Goal: Check status: Check status

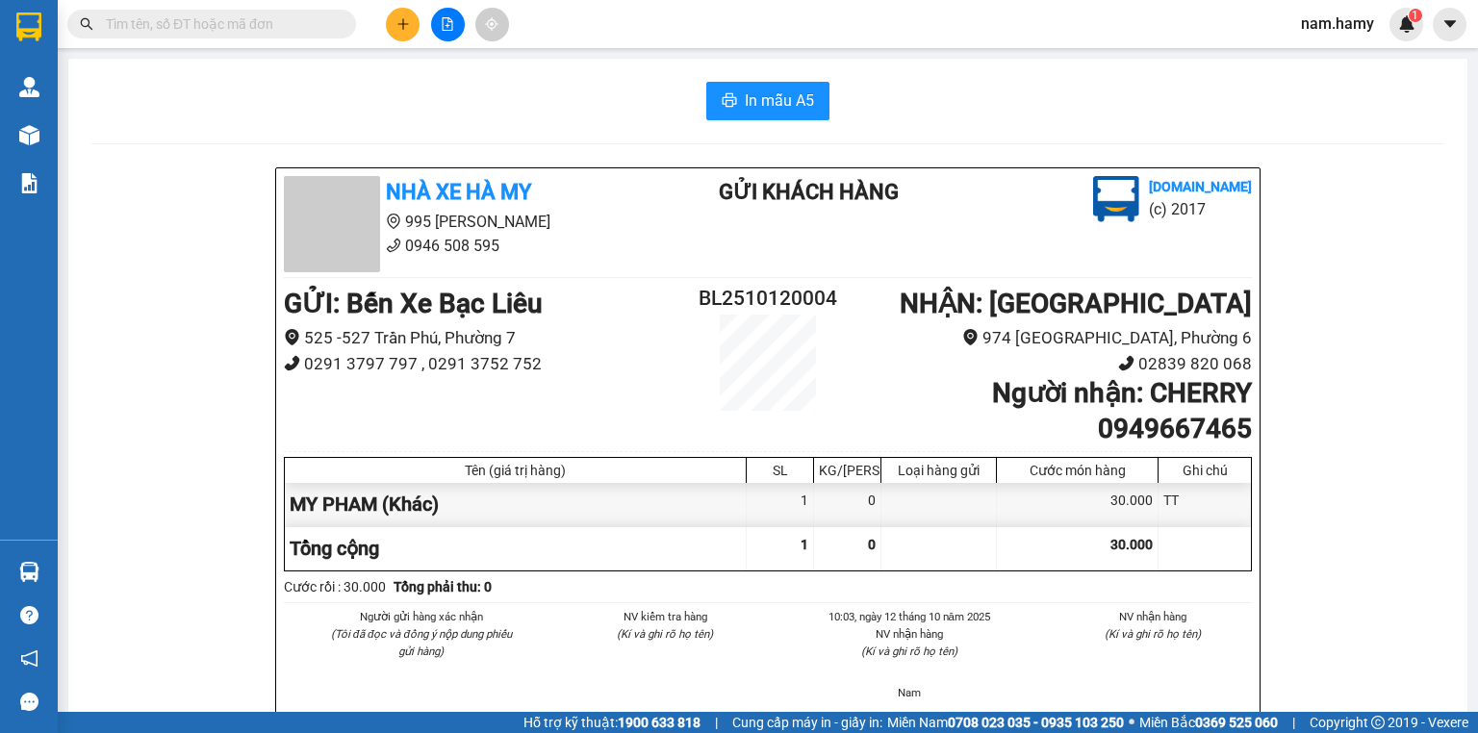
click at [434, 23] on button at bounding box center [448, 25] width 34 height 34
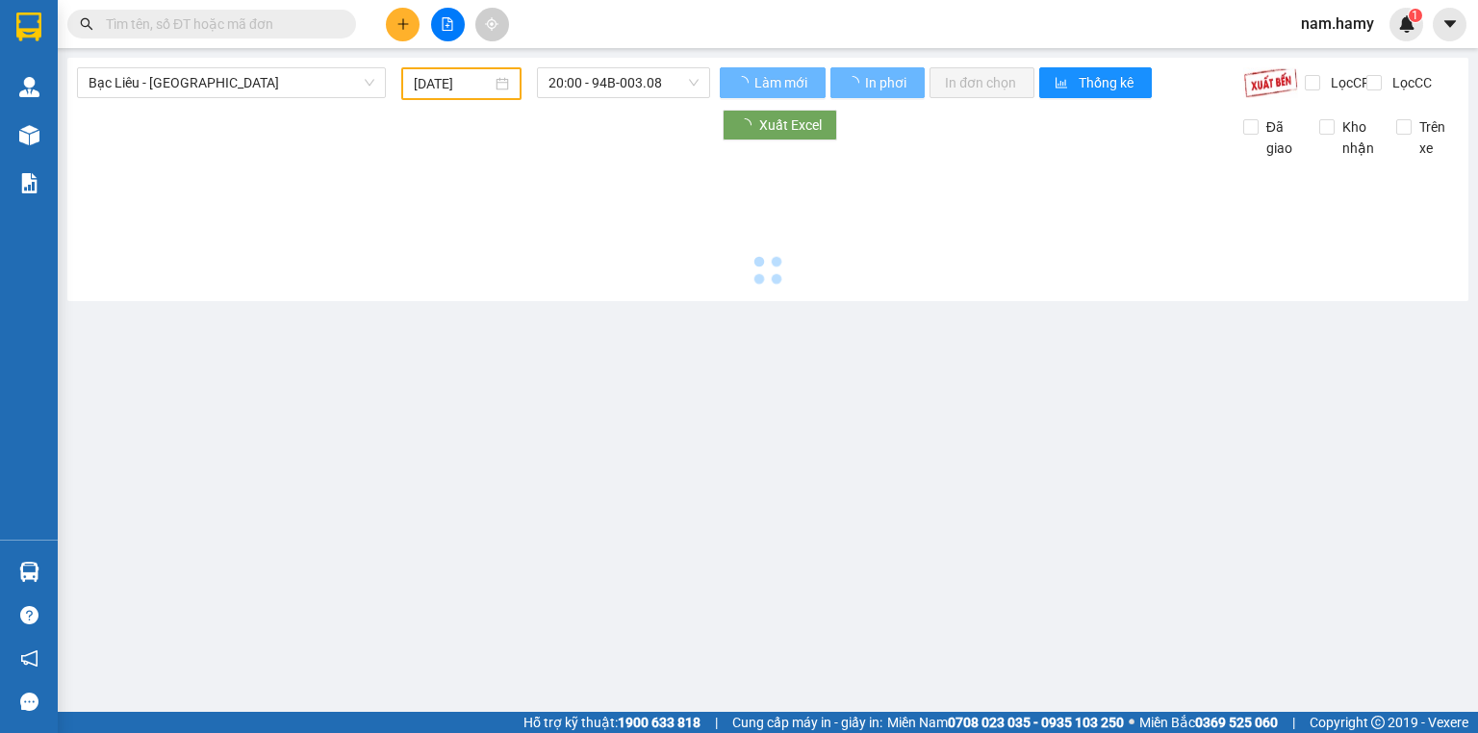
type input "[DATE]"
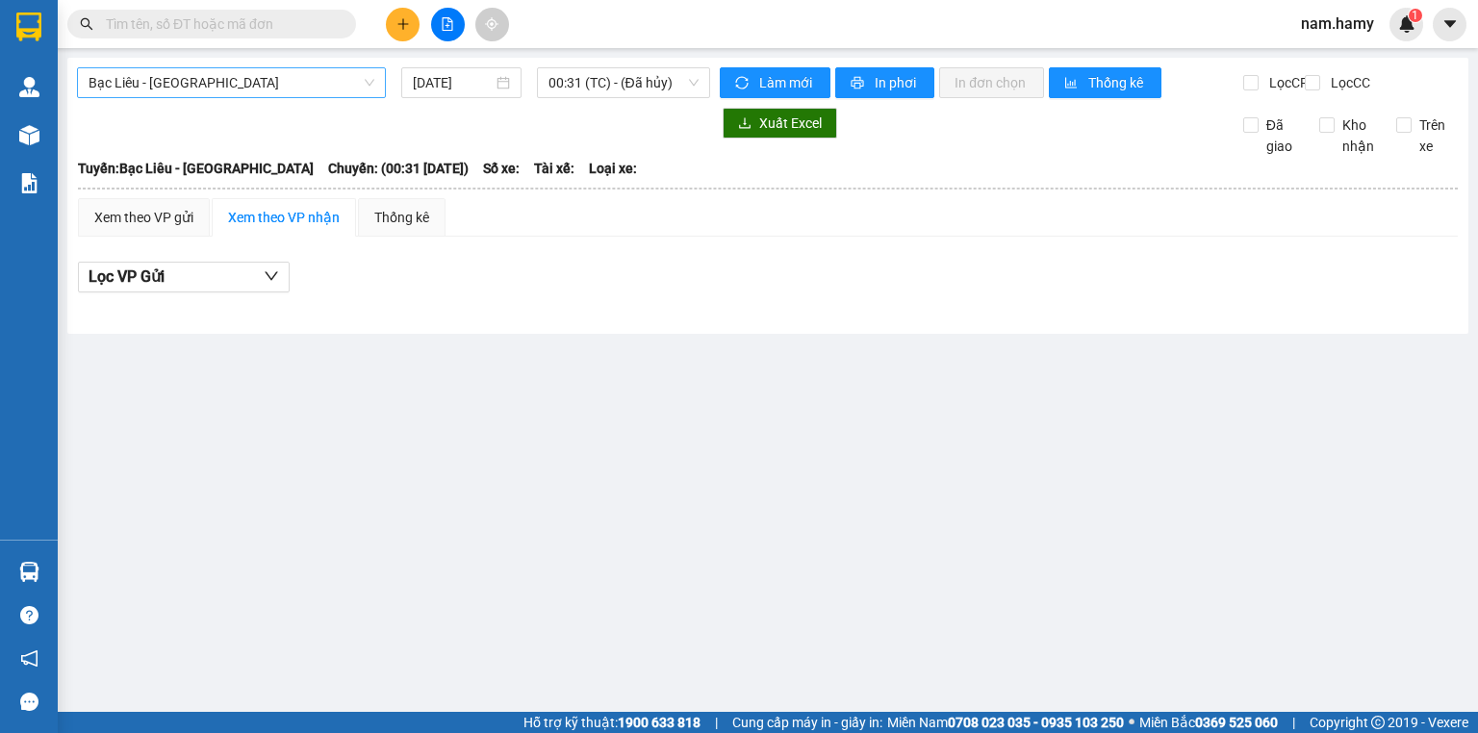
click at [337, 72] on span "Bạc Liêu - [GEOGRAPHIC_DATA]" at bounding box center [232, 82] width 286 height 29
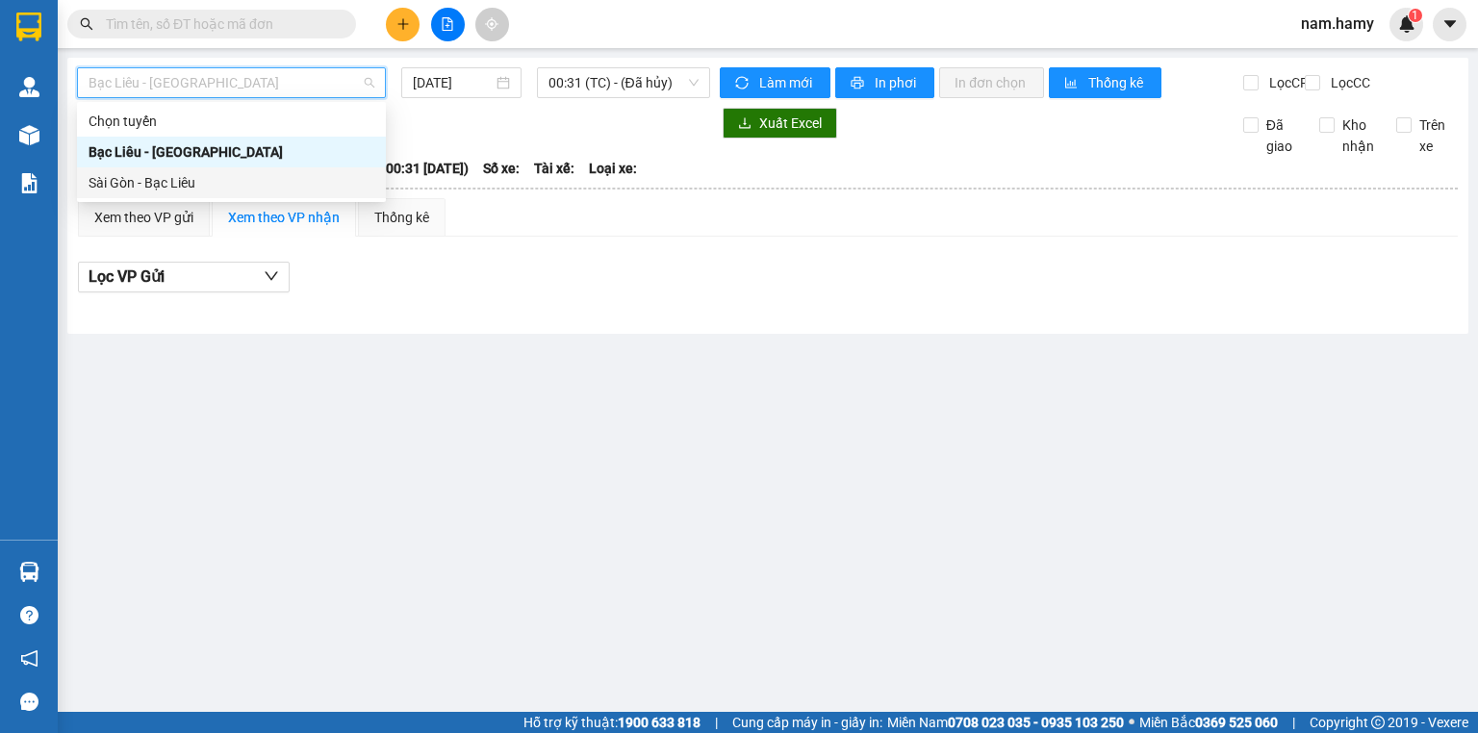
click at [279, 192] on div "Sài Gòn - Bạc Liêu" at bounding box center [232, 182] width 286 height 21
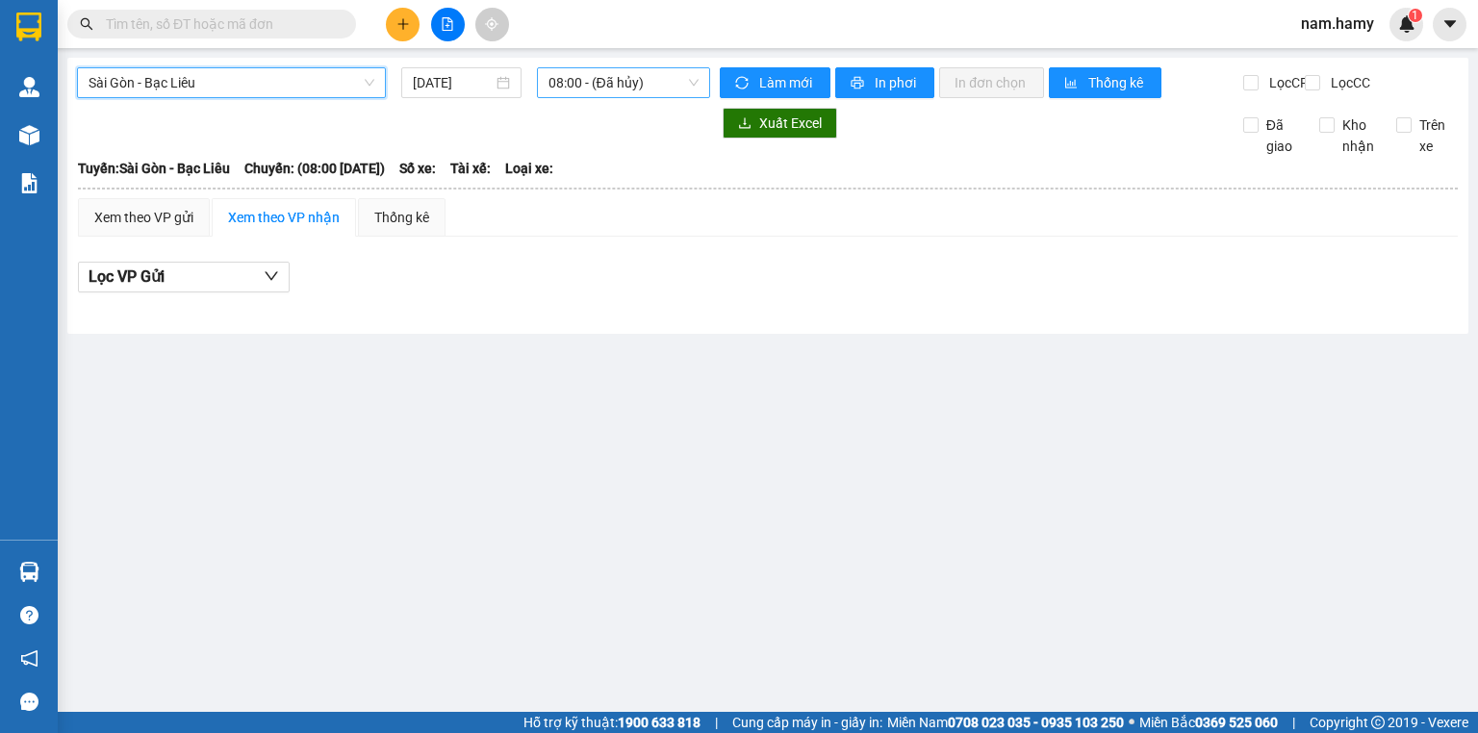
click at [588, 83] on span "08:00 - (Đã hủy)" at bounding box center [624, 82] width 151 height 29
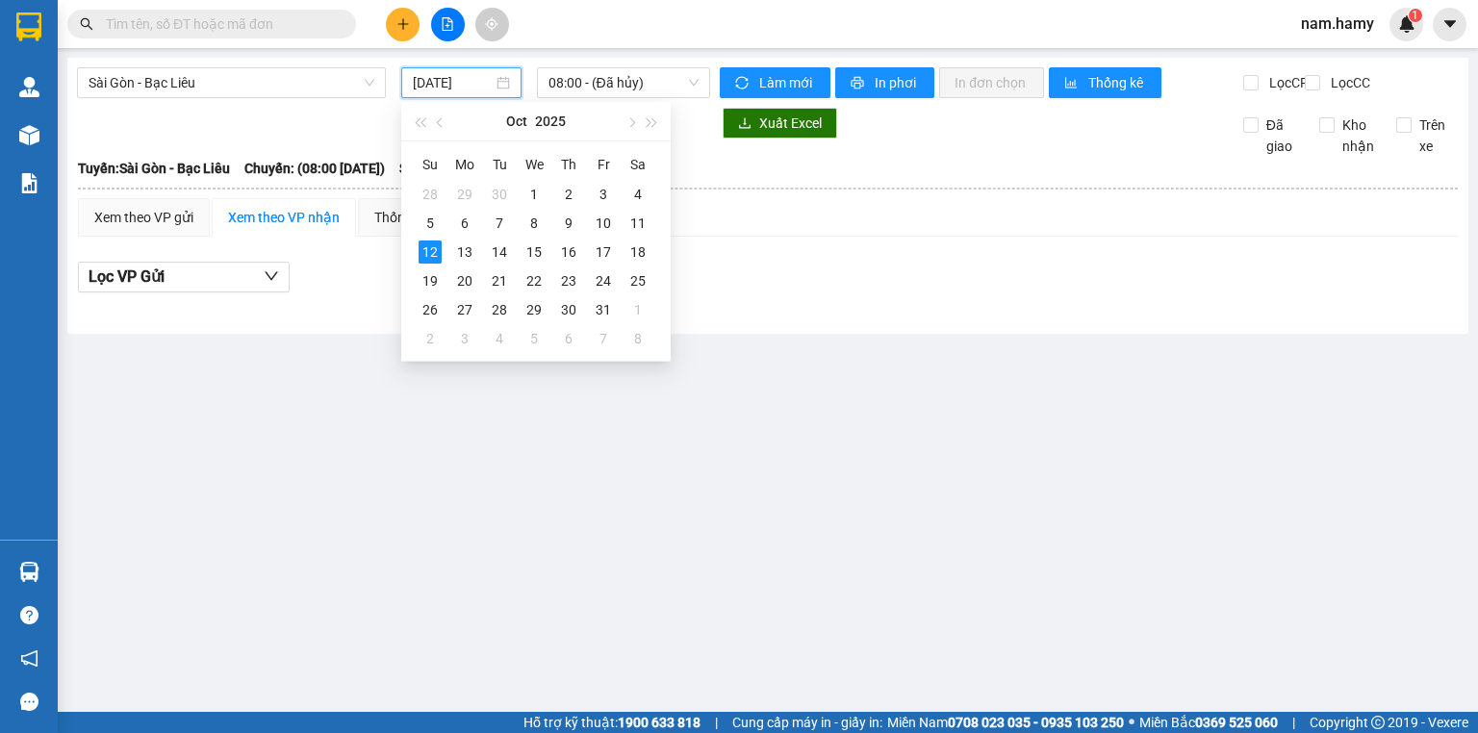
click at [474, 90] on input "[DATE]" at bounding box center [452, 82] width 79 height 21
click at [633, 227] on div "11" at bounding box center [638, 223] width 23 height 23
type input "[DATE]"
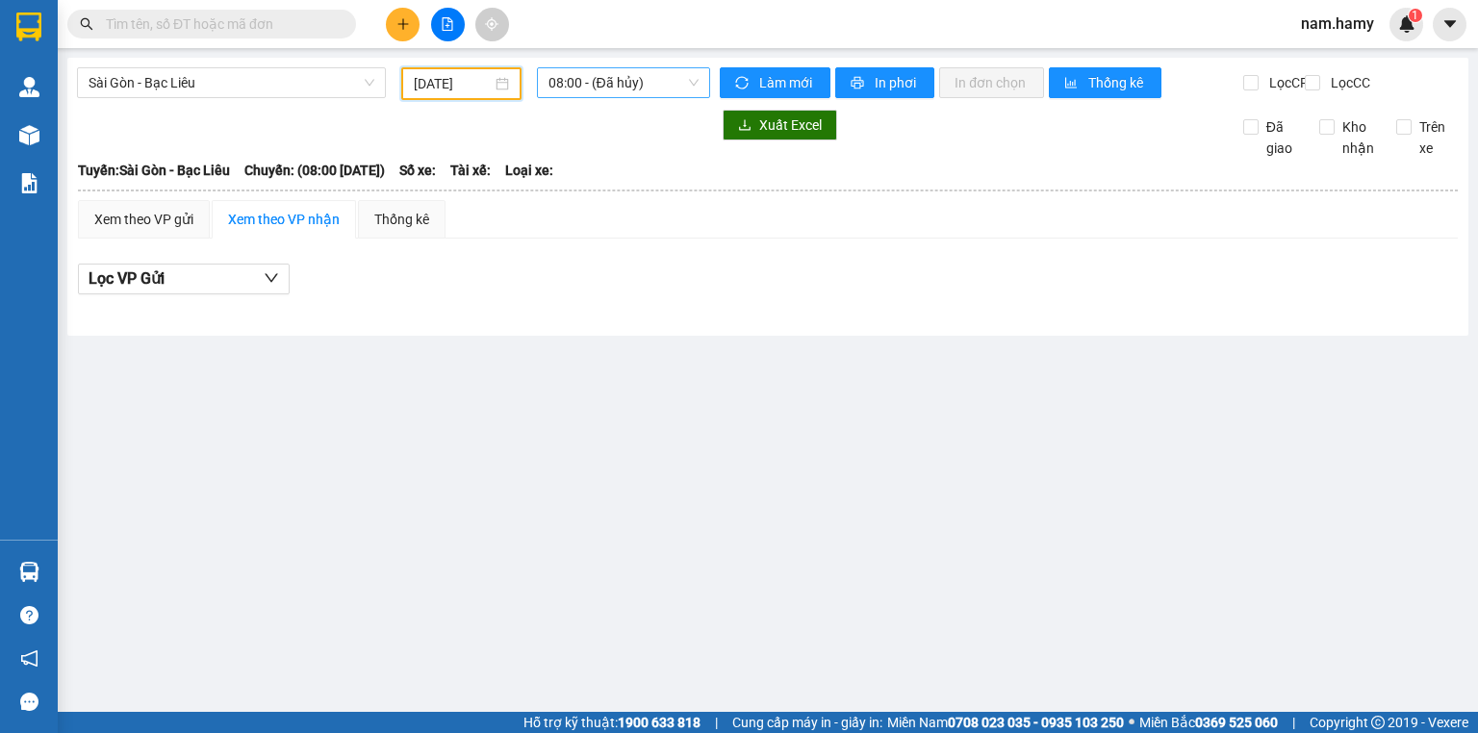
click at [642, 80] on span "08:00 - (Đã hủy)" at bounding box center [624, 82] width 151 height 29
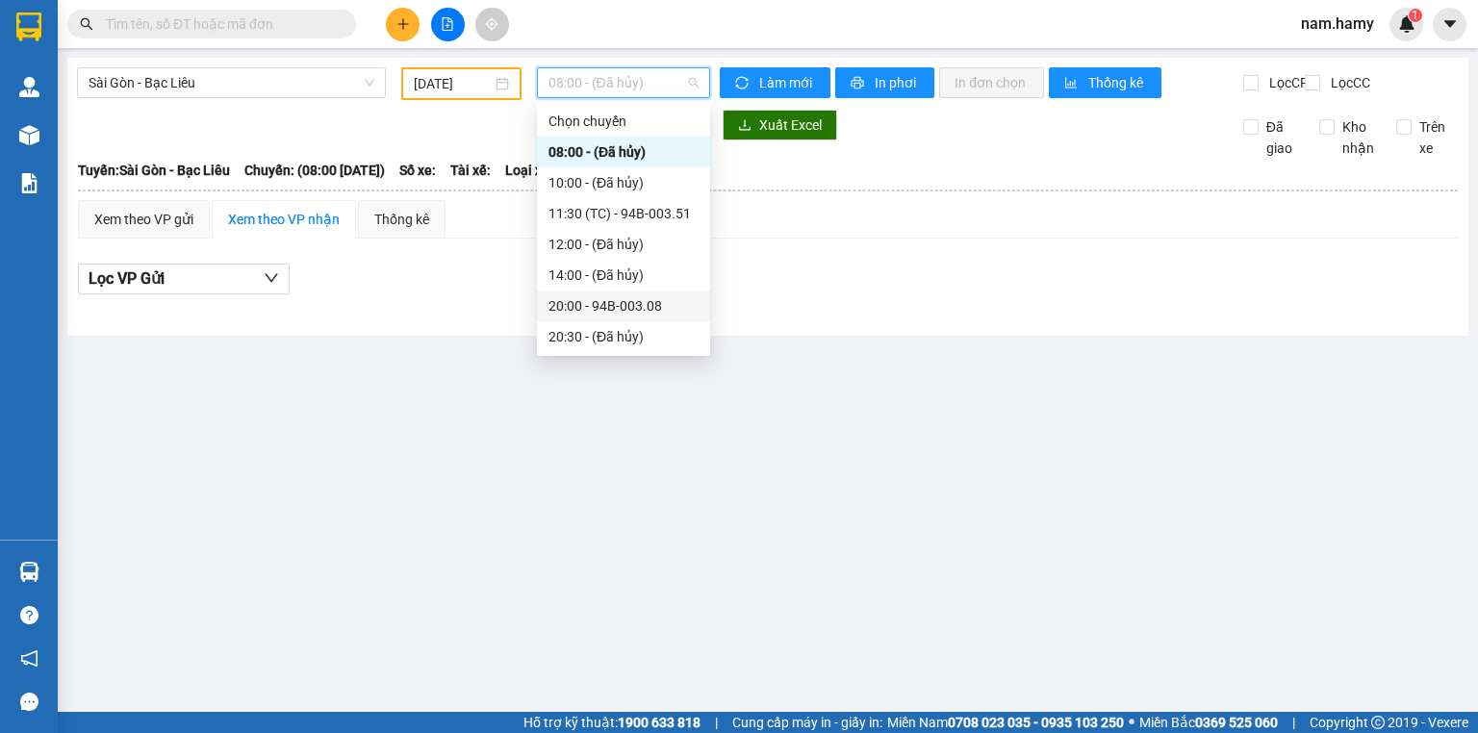
click at [607, 300] on div "20:00 - 94B-003.08" at bounding box center [624, 305] width 150 height 21
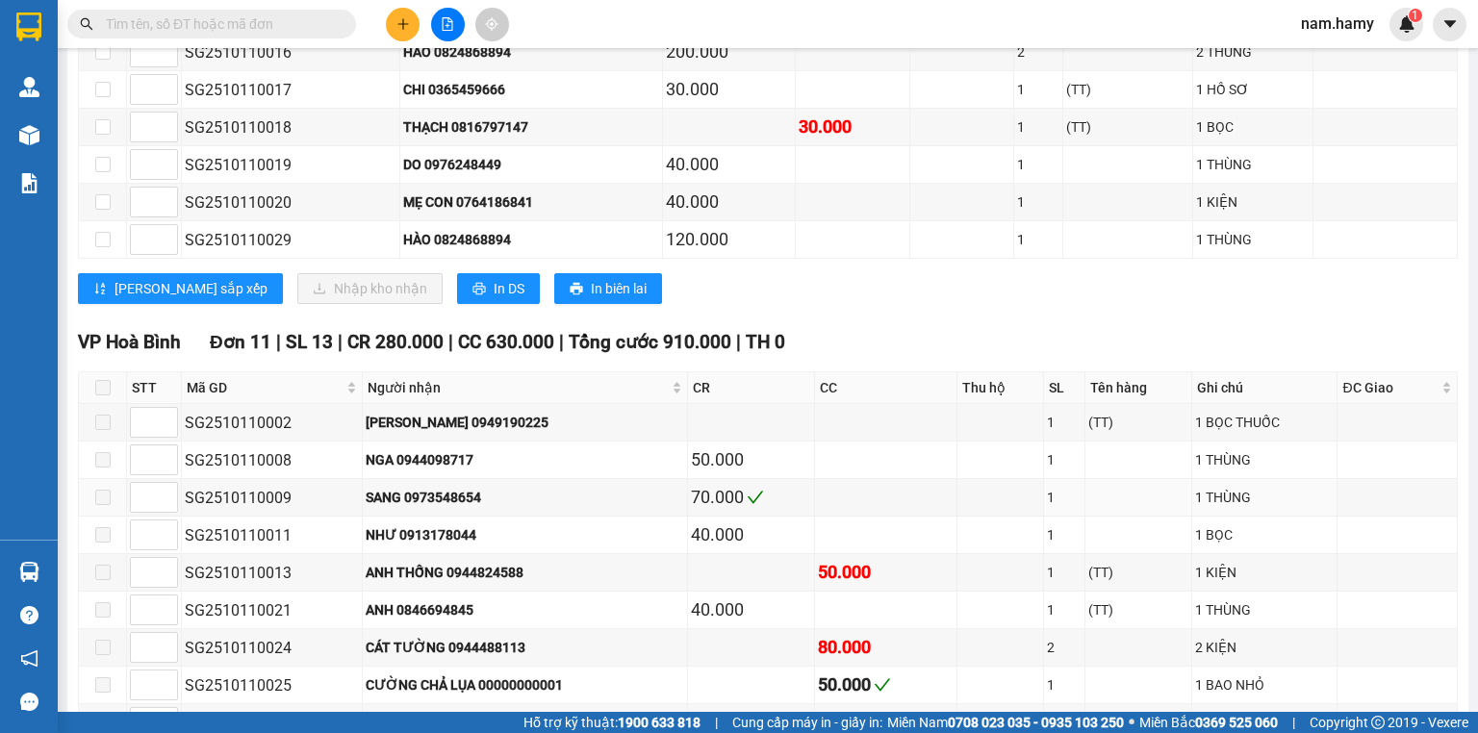
scroll to position [616, 0]
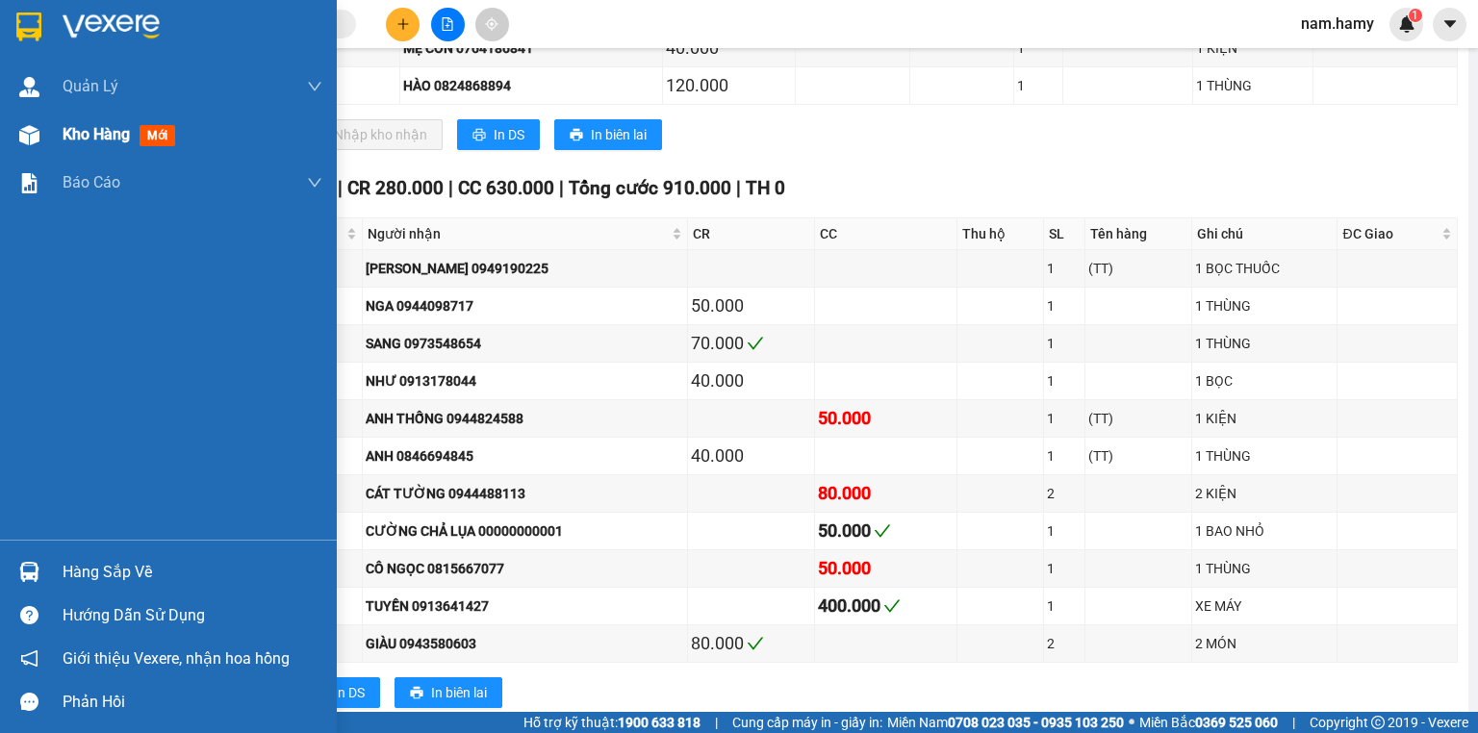
click at [72, 122] on div "Kho hàng mới" at bounding box center [123, 134] width 120 height 24
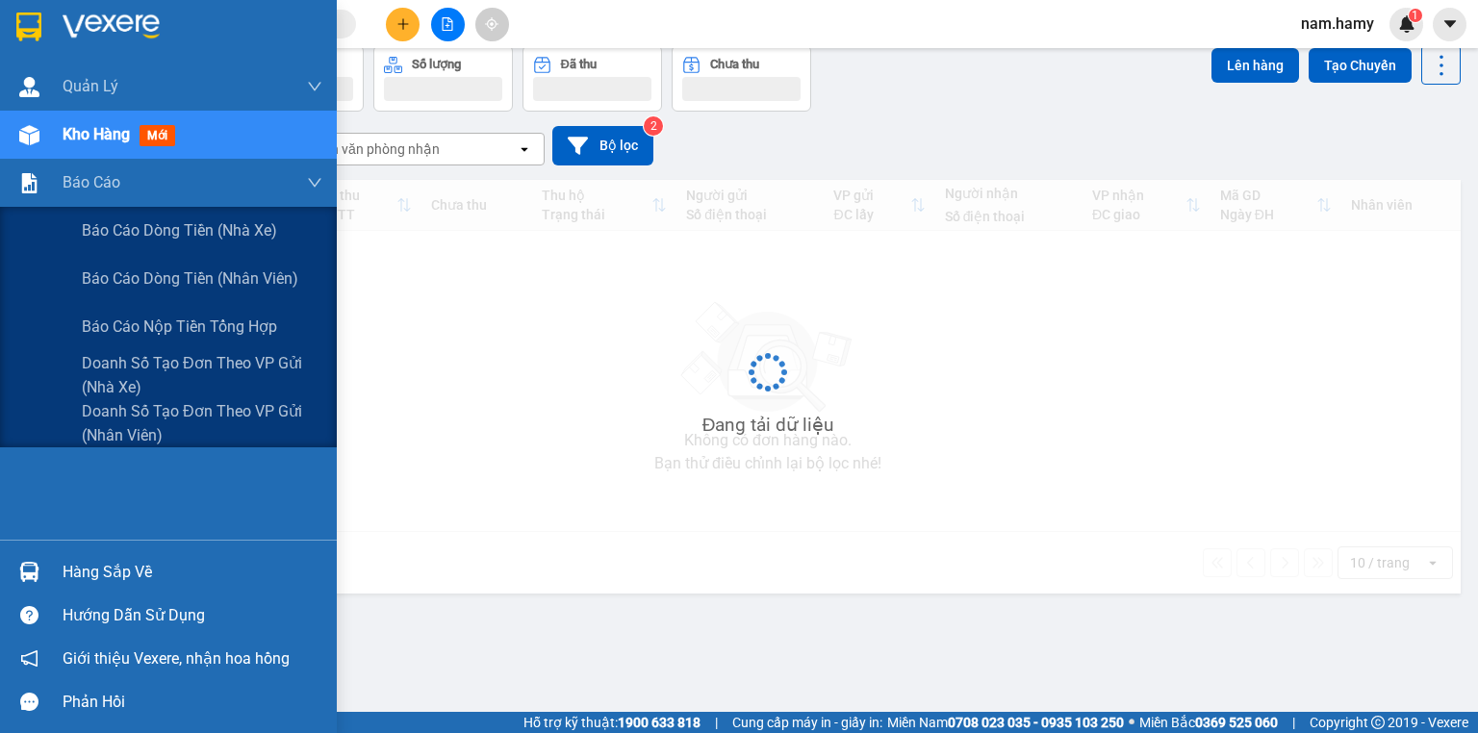
scroll to position [89, 0]
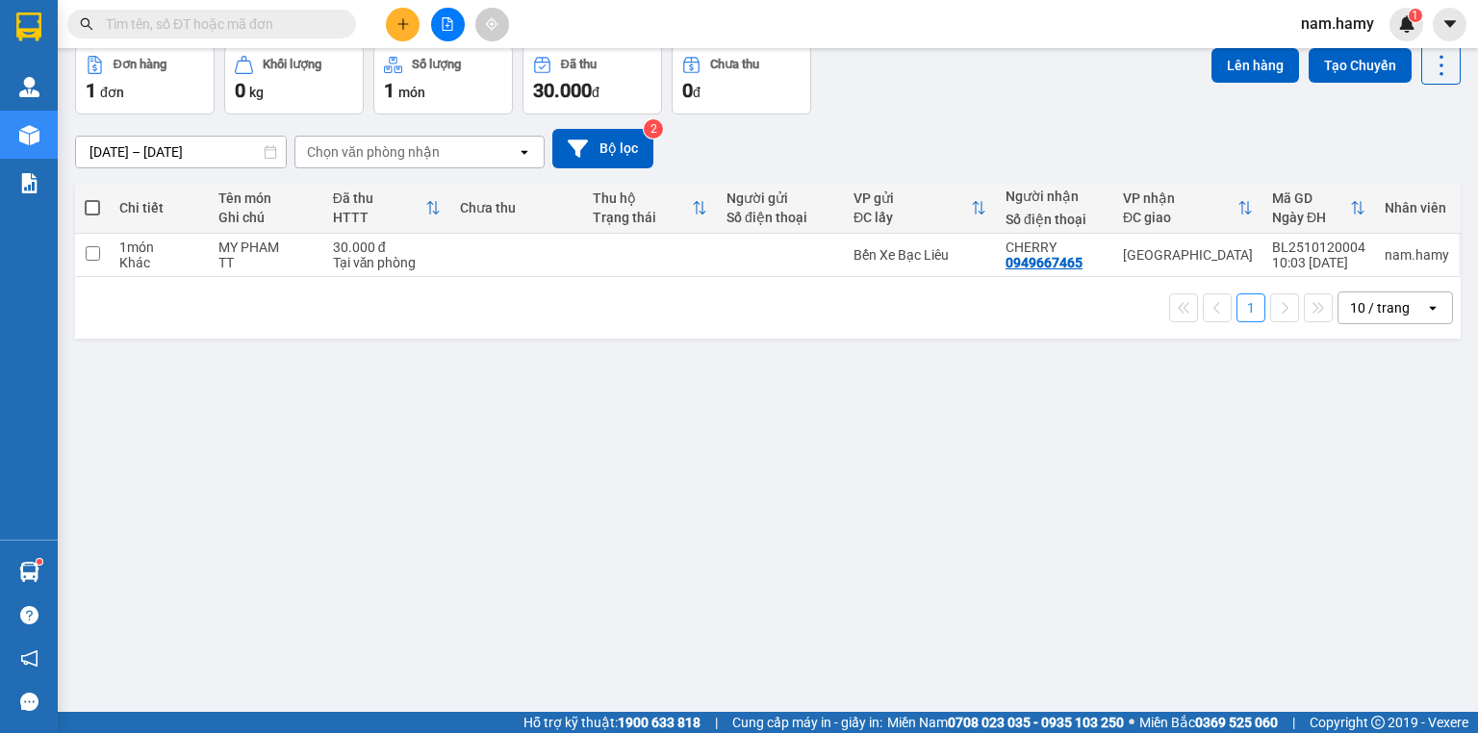
click at [451, 38] on button at bounding box center [448, 25] width 34 height 34
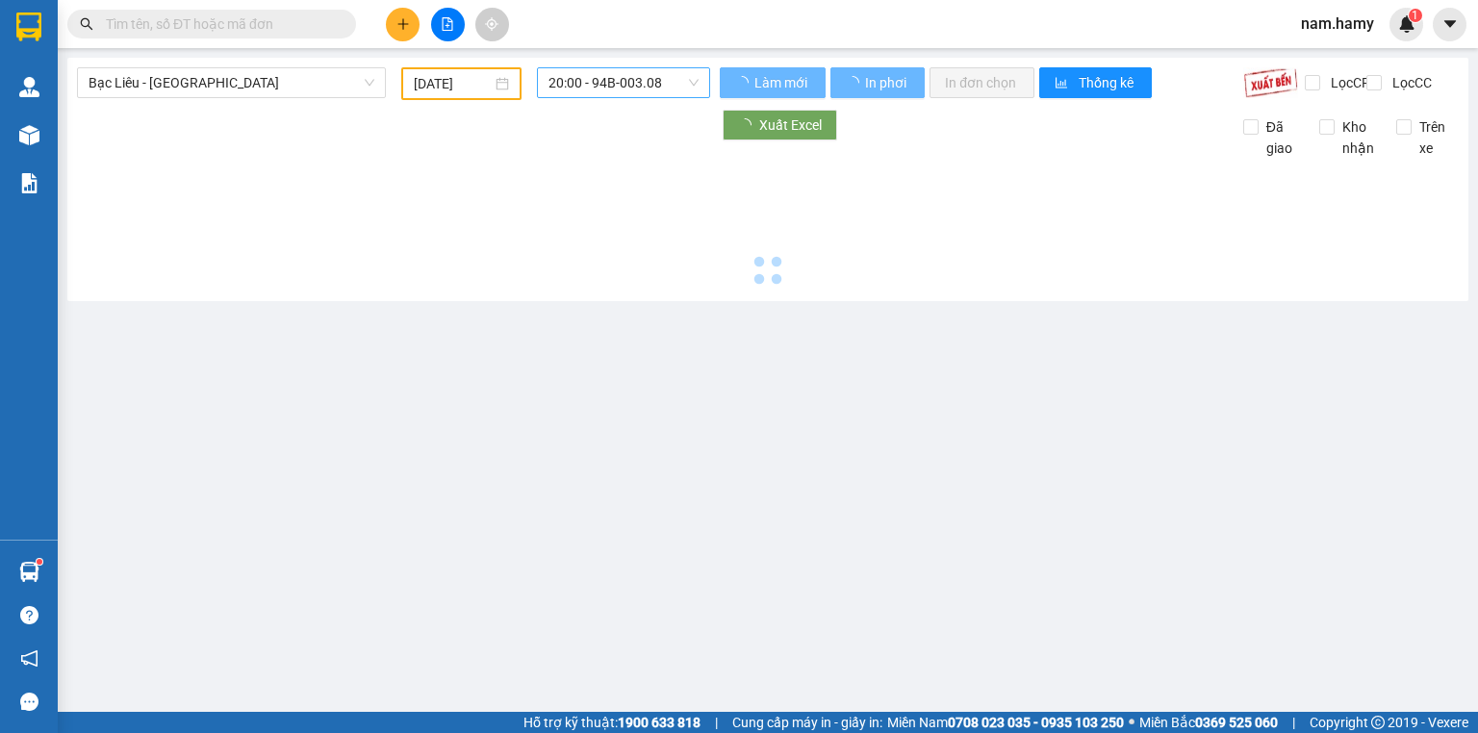
type input "[DATE]"
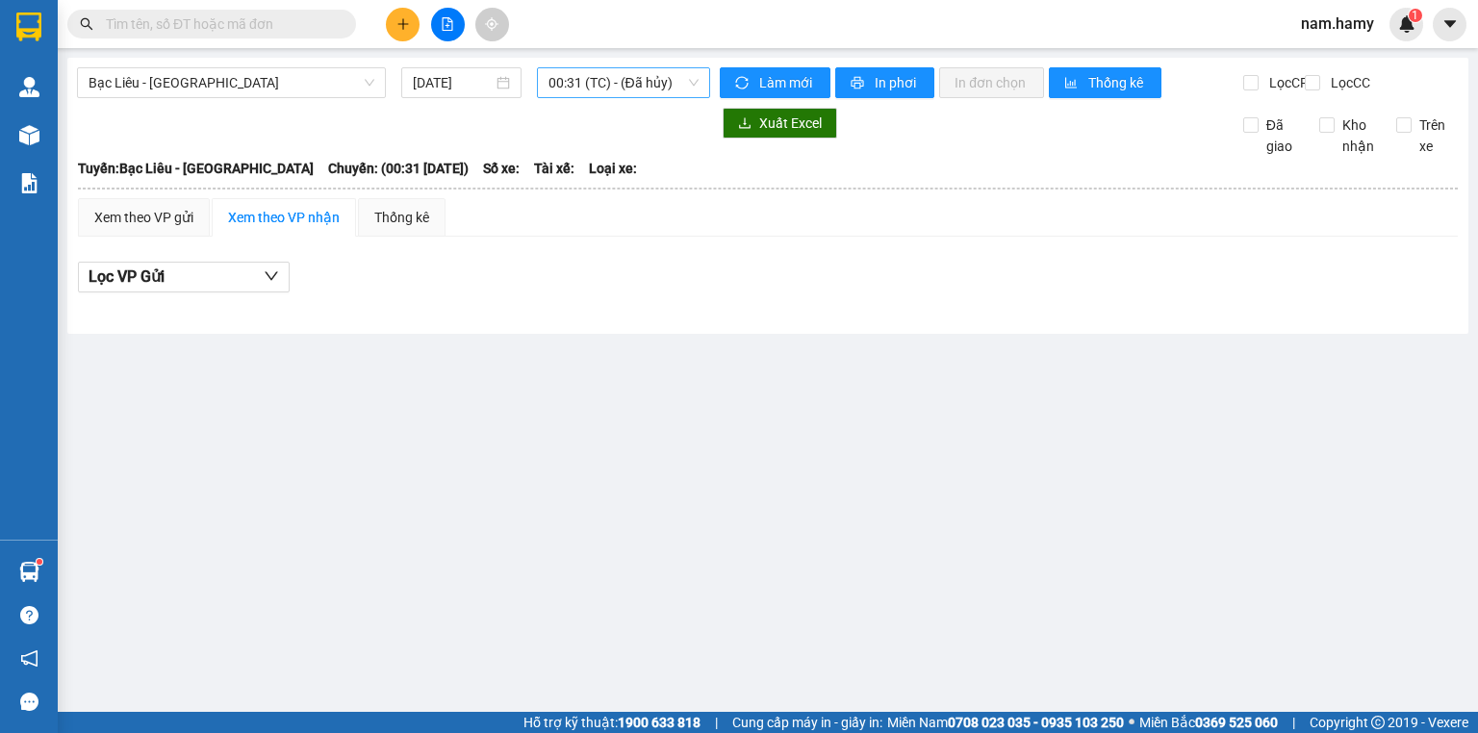
click at [593, 71] on span "00:31 (TC) - (Đã hủy)" at bounding box center [624, 82] width 151 height 29
click at [255, 83] on span "Bạc Liêu - [GEOGRAPHIC_DATA]" at bounding box center [232, 82] width 286 height 29
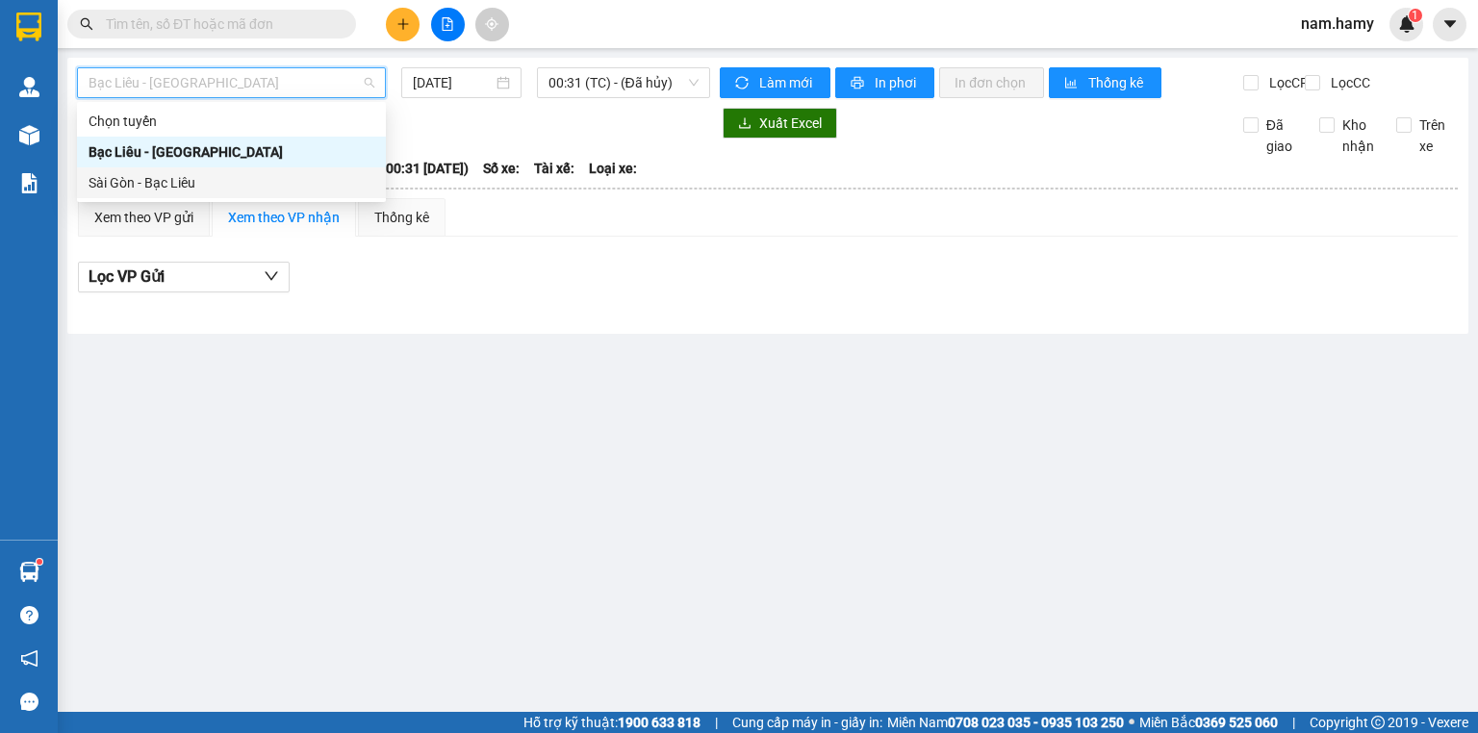
click at [214, 175] on div "Sài Gòn - Bạc Liêu" at bounding box center [232, 182] width 286 height 21
type input "[DATE]"
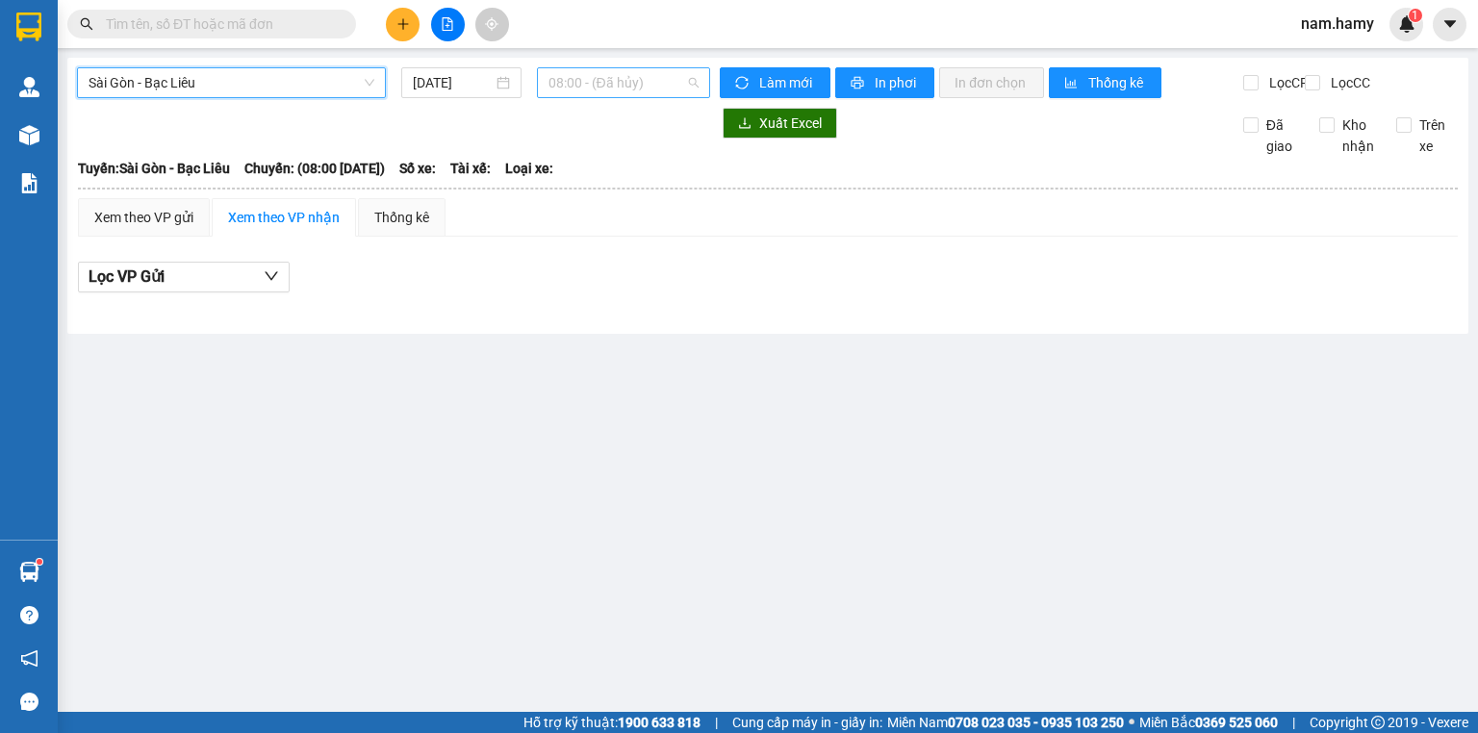
click at [634, 96] on span "08:00 - (Đã hủy)" at bounding box center [624, 82] width 151 height 29
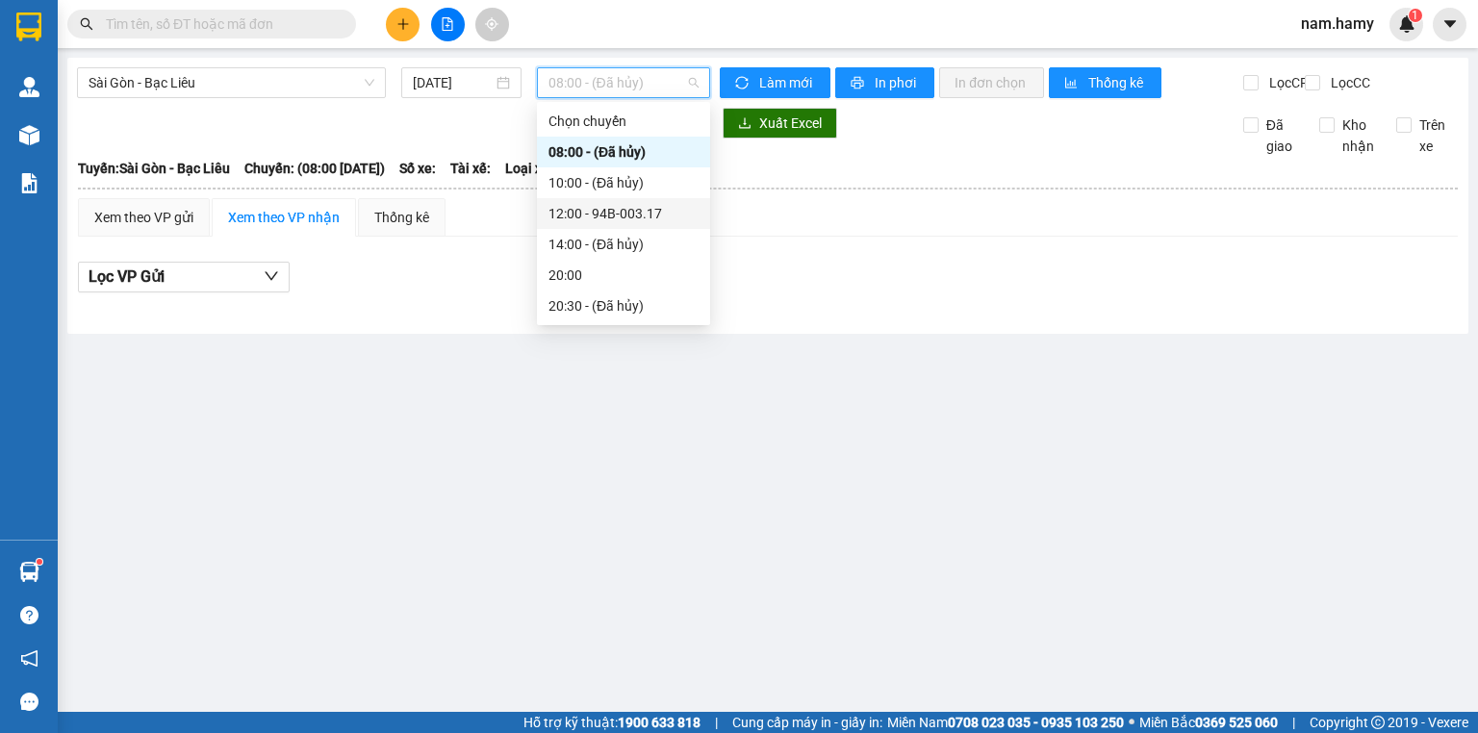
click at [635, 216] on div "12:00 - 94B-003.17" at bounding box center [624, 213] width 150 height 21
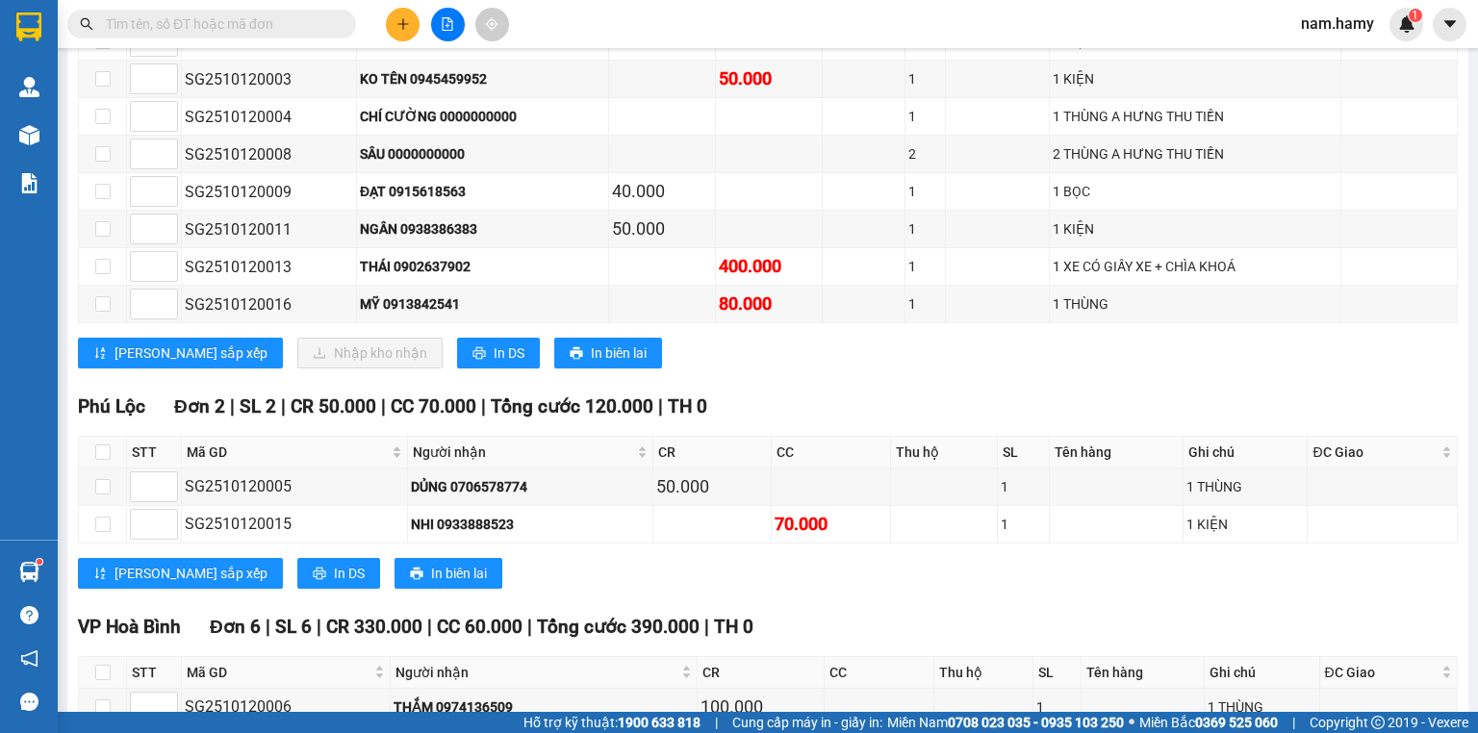
scroll to position [231, 0]
